Goal: Information Seeking & Learning: Learn about a topic

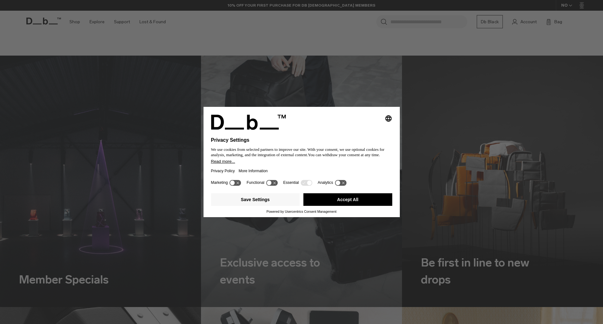
click at [333, 202] on button "Accept All" at bounding box center [347, 199] width 89 height 13
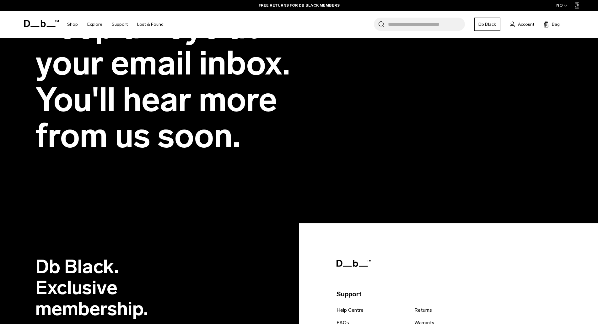
scroll to position [1225, 0]
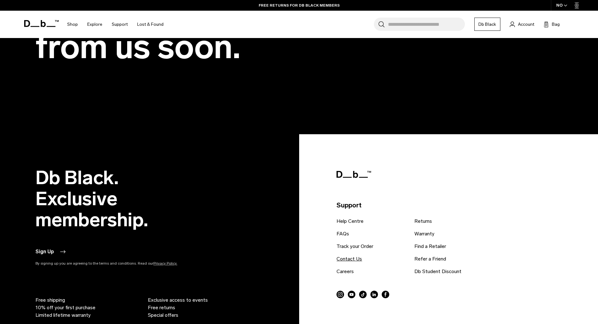
click at [347, 255] on link "Contact Us" at bounding box center [349, 259] width 25 height 8
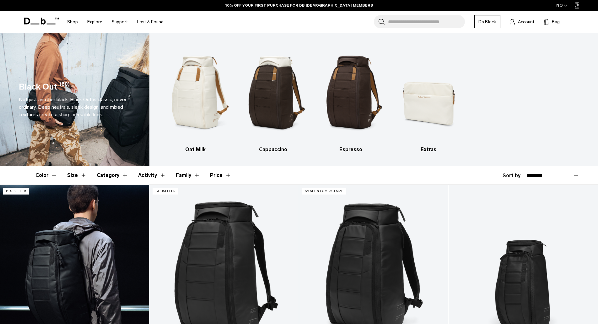
click at [96, 242] on link "Hugger Backpack 30L" at bounding box center [74, 268] width 149 height 166
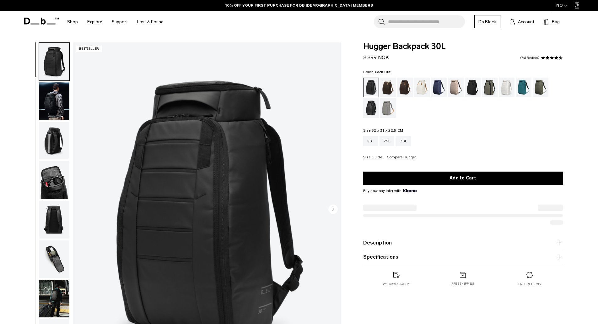
click at [557, 243] on icon "button" at bounding box center [559, 242] width 4 height 0
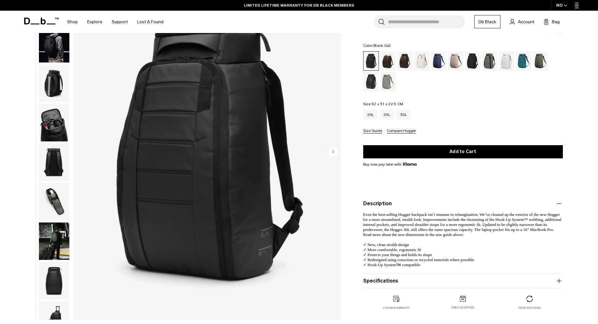
scroll to position [63, 0]
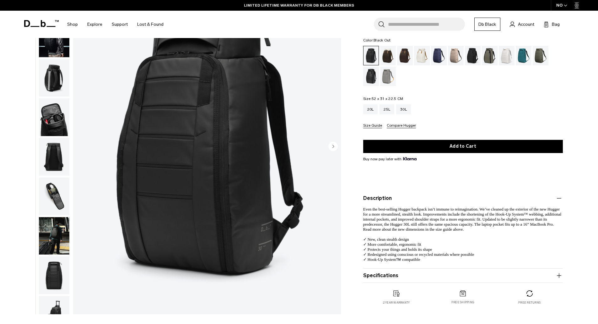
click at [559, 276] on icon "button" at bounding box center [559, 275] width 0 height 4
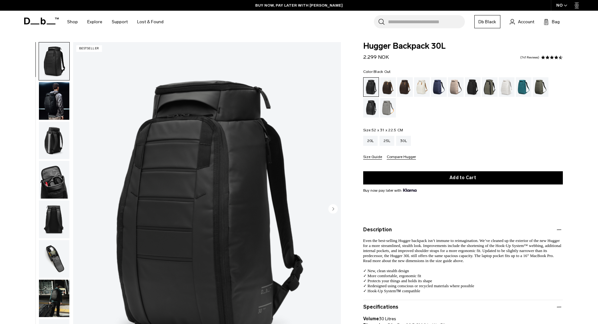
scroll to position [0, 0]
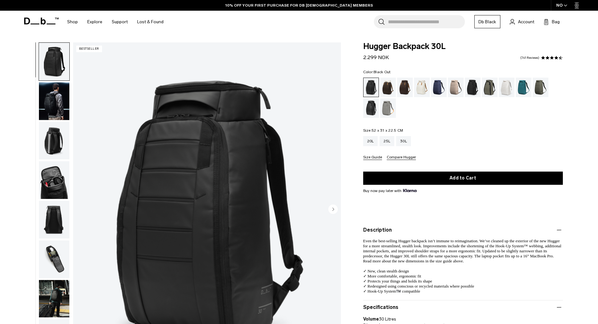
click at [51, 146] on img "button" at bounding box center [54, 141] width 30 height 38
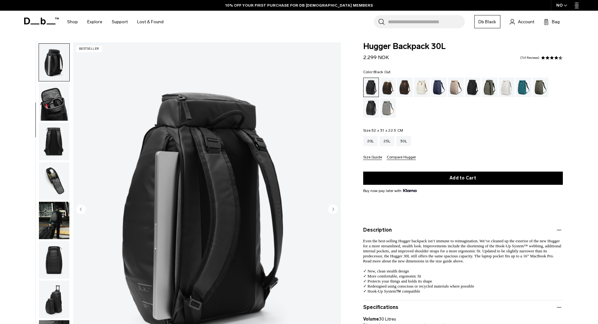
scroll to position [79, 0]
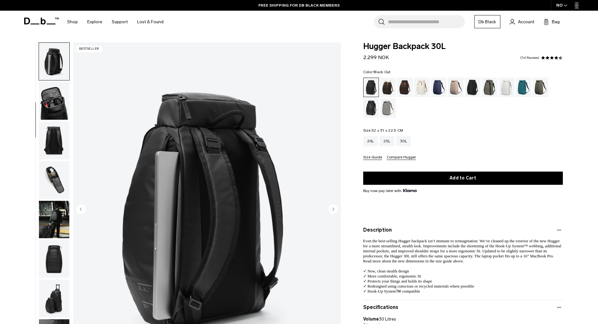
click at [54, 132] on img "button" at bounding box center [54, 141] width 30 height 38
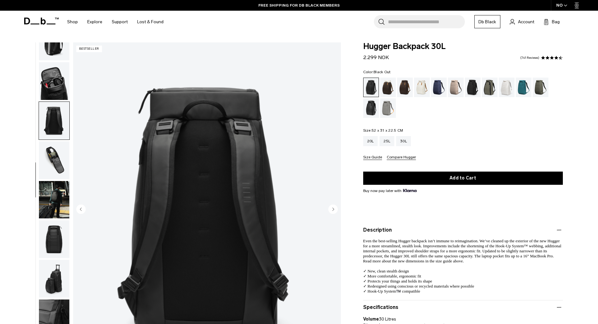
click at [56, 158] on img "button" at bounding box center [54, 160] width 30 height 38
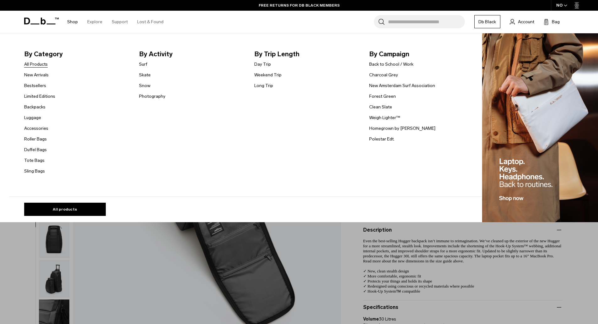
click at [36, 63] on link "All Products" at bounding box center [36, 64] width 24 height 7
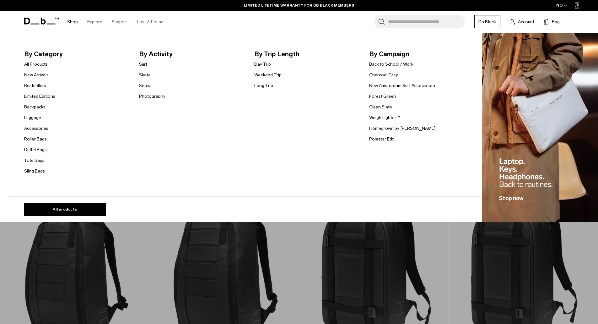
click at [32, 106] on link "Backpacks" at bounding box center [34, 107] width 21 height 7
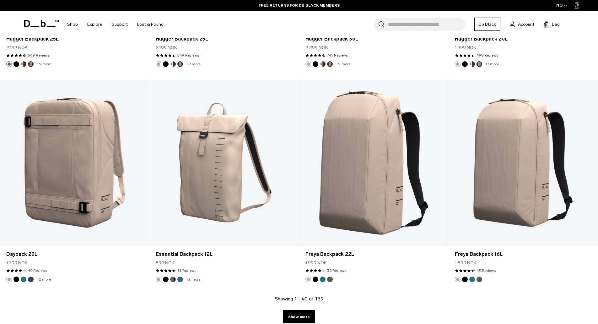
scroll to position [2167, 0]
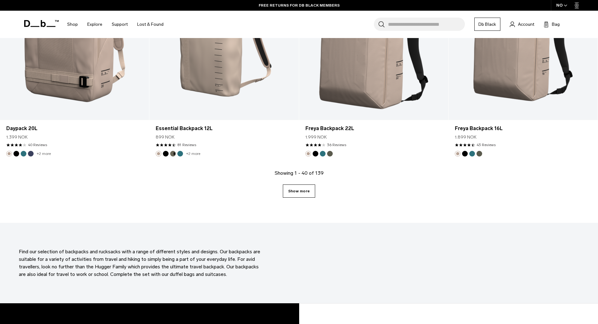
click at [302, 189] on link "Show more" at bounding box center [299, 190] width 32 height 13
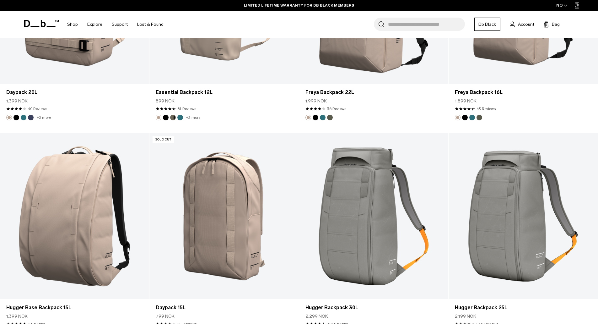
scroll to position [2244, 0]
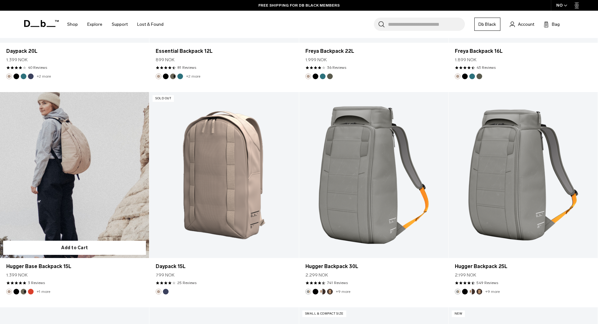
click at [30, 291] on button "Falu Red" at bounding box center [31, 292] width 6 height 6
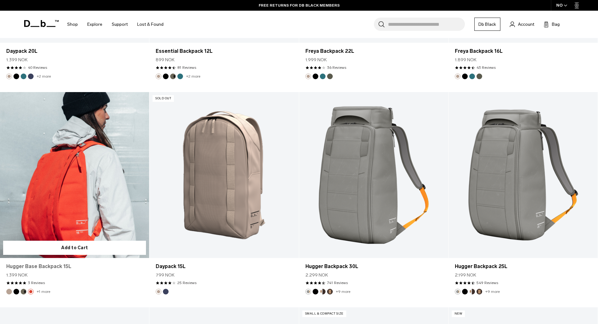
click at [38, 266] on link "Hugger Base Backpack 15L" at bounding box center [74, 267] width 137 height 8
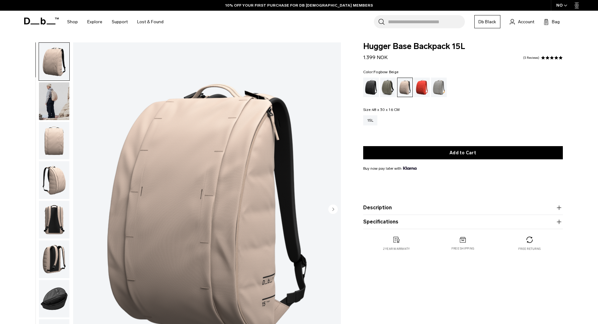
click at [557, 207] on icon "button" at bounding box center [560, 208] width 8 height 8
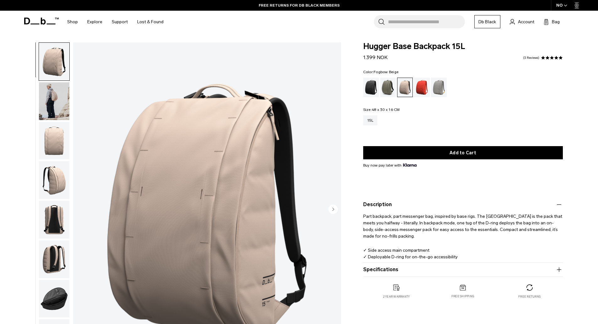
click at [560, 269] on icon "button" at bounding box center [560, 270] width 8 height 8
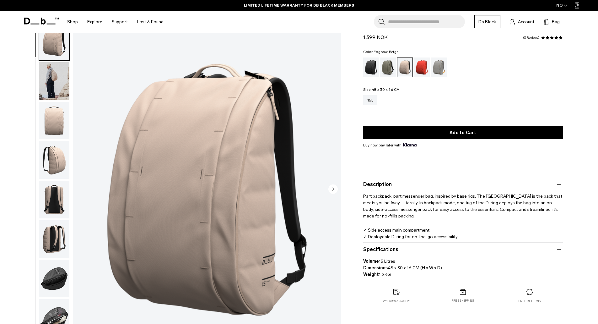
scroll to position [31, 0]
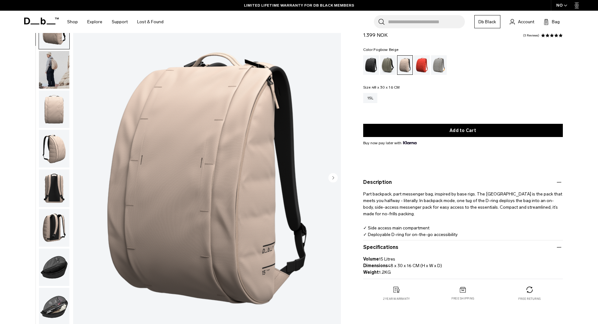
click at [334, 177] on icon "Next slide" at bounding box center [334, 177] width 2 height 3
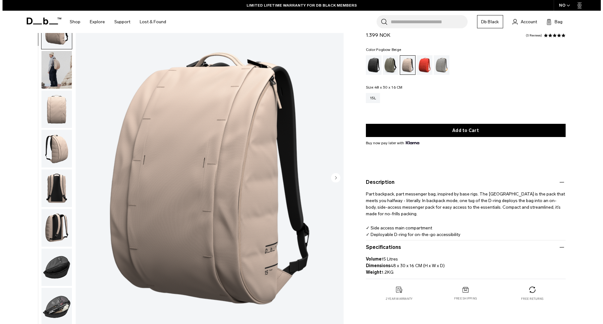
scroll to position [20, 0]
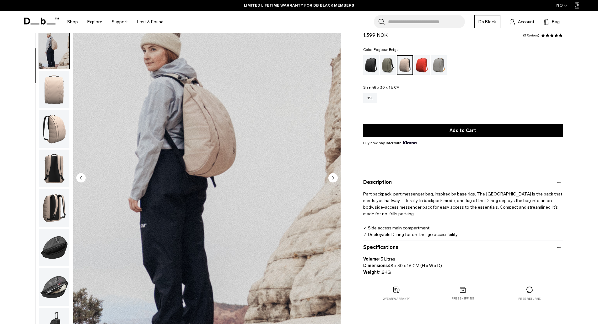
click at [334, 177] on icon "Next slide" at bounding box center [334, 177] width 2 height 3
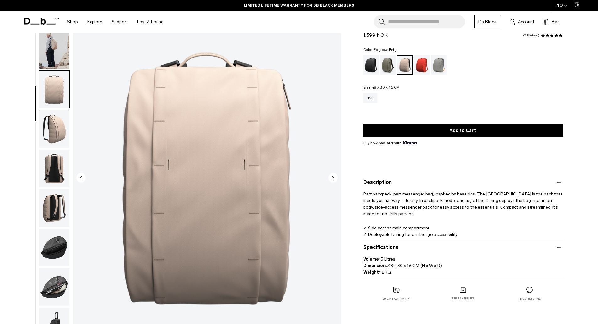
click at [334, 177] on icon "Next slide" at bounding box center [334, 177] width 2 height 3
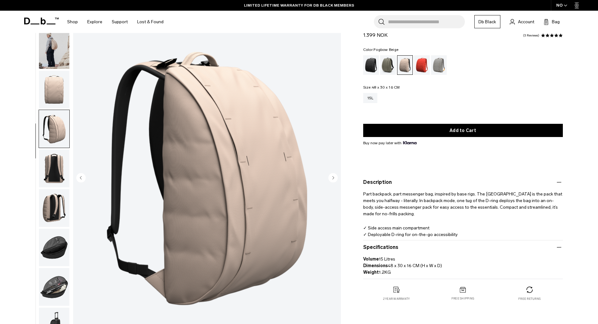
click at [334, 177] on icon "Next slide" at bounding box center [334, 177] width 2 height 3
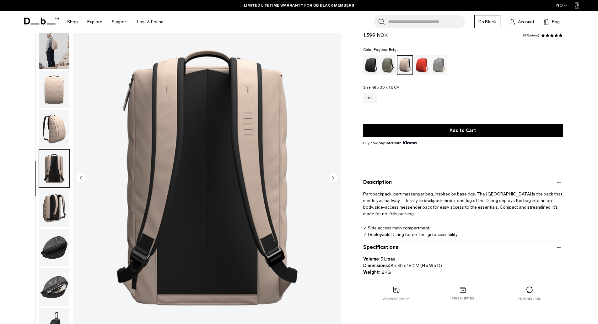
click at [334, 177] on icon "Next slide" at bounding box center [334, 177] width 2 height 3
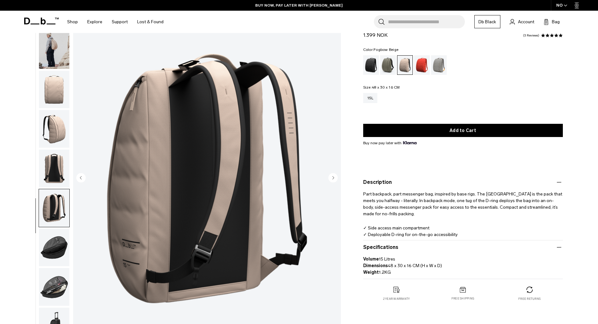
click at [334, 177] on icon "Next slide" at bounding box center [334, 177] width 2 height 3
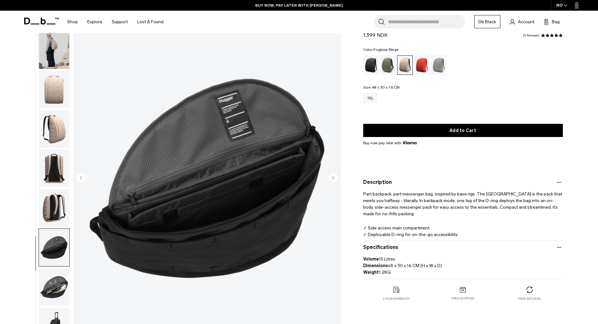
click at [334, 177] on icon "Next slide" at bounding box center [334, 177] width 2 height 3
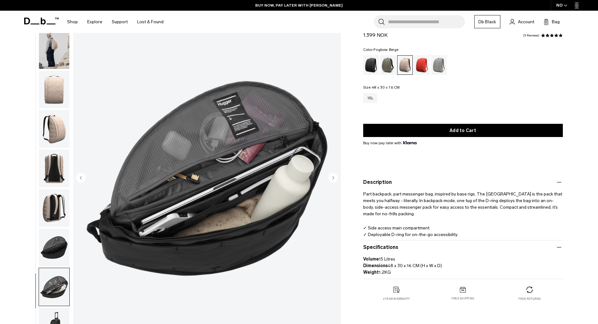
click at [334, 177] on icon "Next slide" at bounding box center [334, 177] width 2 height 3
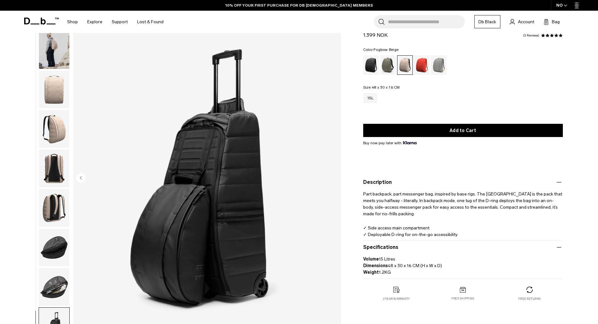
click at [334, 177] on img "9 / 9" at bounding box center [207, 178] width 268 height 334
